Goal: Transaction & Acquisition: Purchase product/service

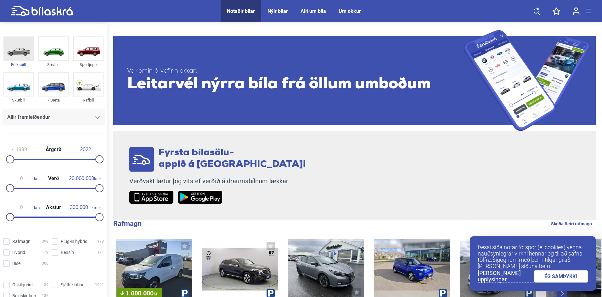
click at [17, 51] on img at bounding box center [18, 48] width 29 height 23
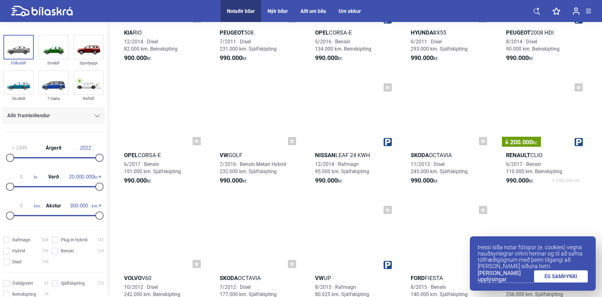
scroll to position [503, 0]
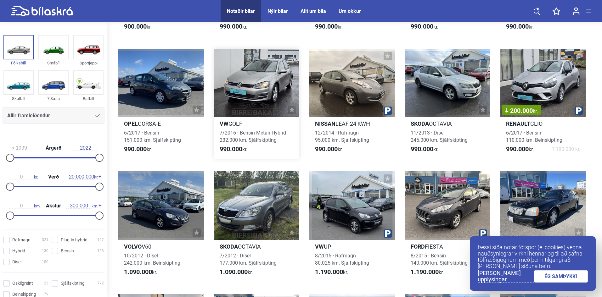
click at [242, 100] on div at bounding box center [257, 83] width 86 height 68
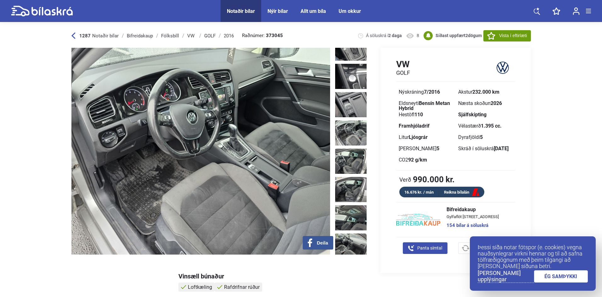
scroll to position [629, 0]
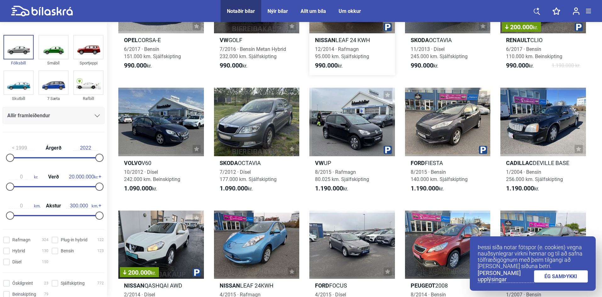
scroll to position [597, 0]
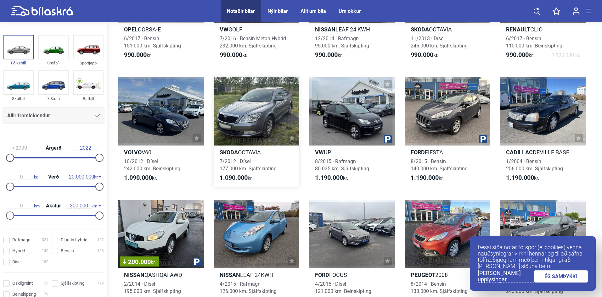
click at [238, 107] on div at bounding box center [257, 111] width 86 height 68
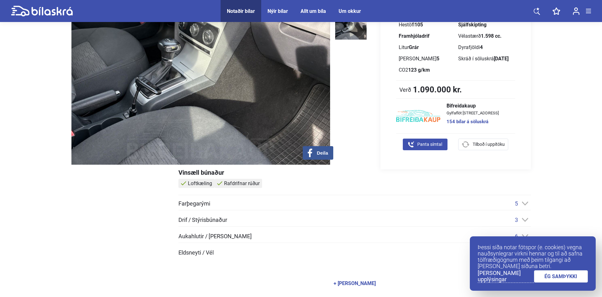
scroll to position [94, 0]
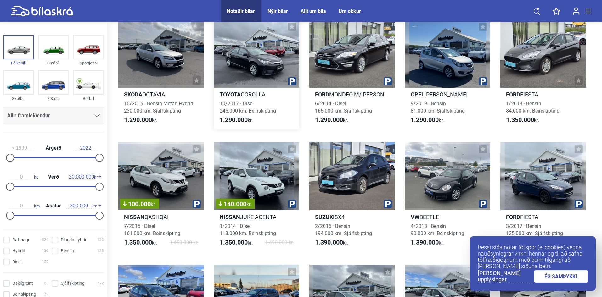
scroll to position [912, 0]
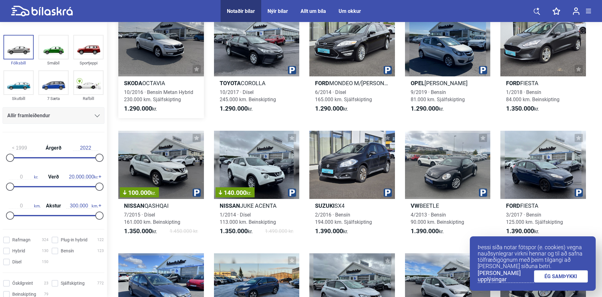
click at [169, 76] on div at bounding box center [161, 42] width 86 height 68
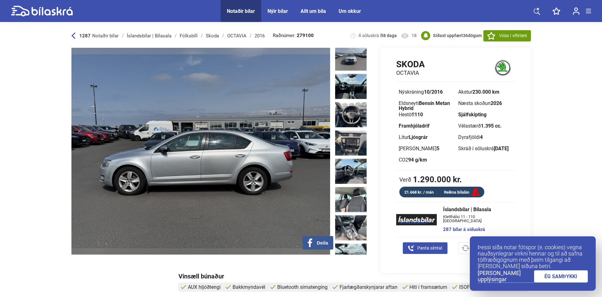
scroll to position [220, 0]
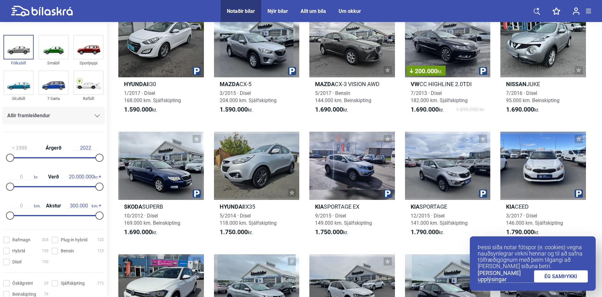
scroll to position [2107, 0]
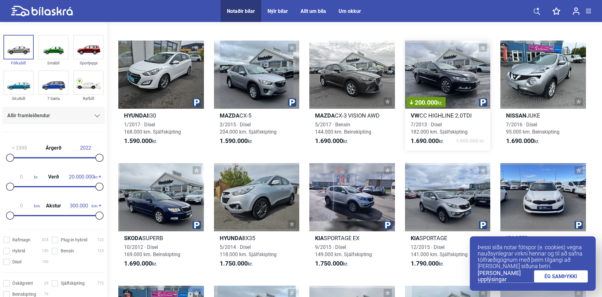
click at [459, 68] on div "200.000 kr." at bounding box center [448, 75] width 86 height 68
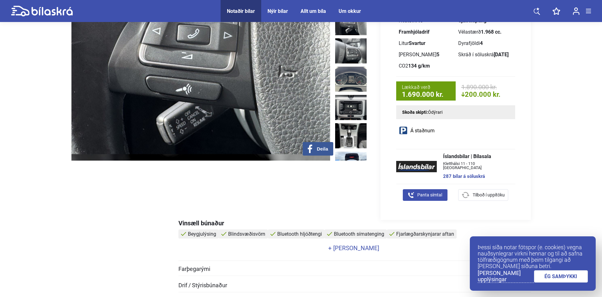
scroll to position [94, 0]
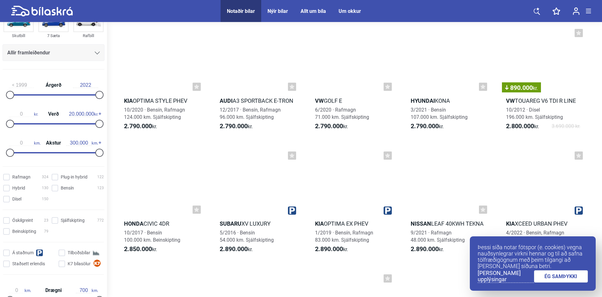
scroll to position [5691, 0]
